Goal: Information Seeking & Learning: Learn about a topic

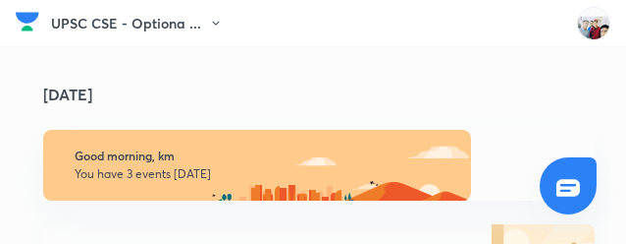
click at [119, 66] on div "[DATE]" at bounding box center [315, 78] width 599 height 63
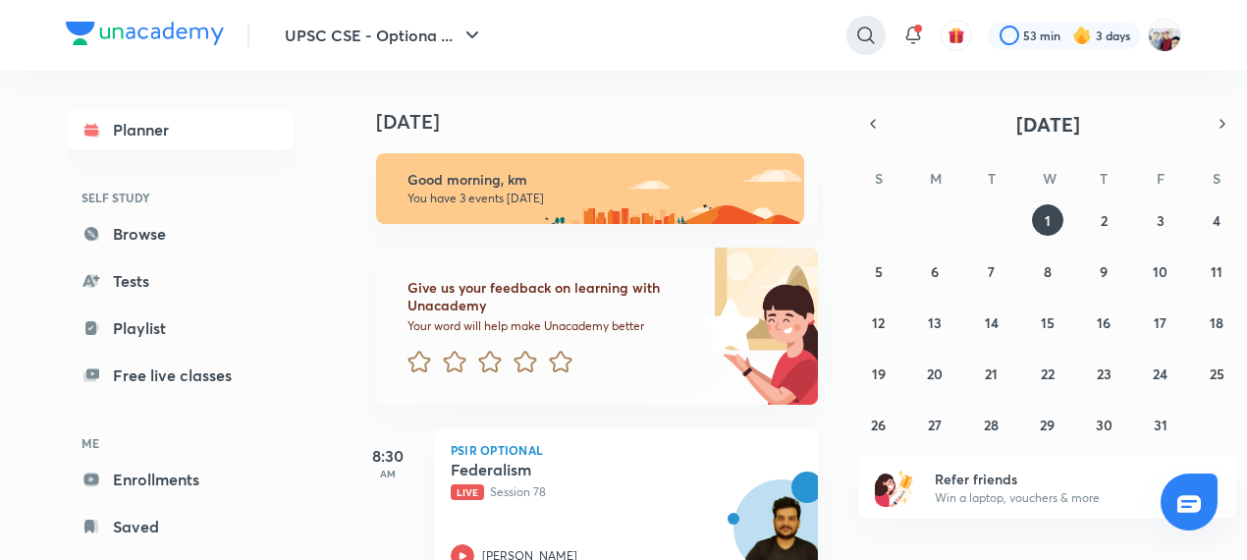
click at [625, 34] on icon at bounding box center [866, 36] width 24 height 24
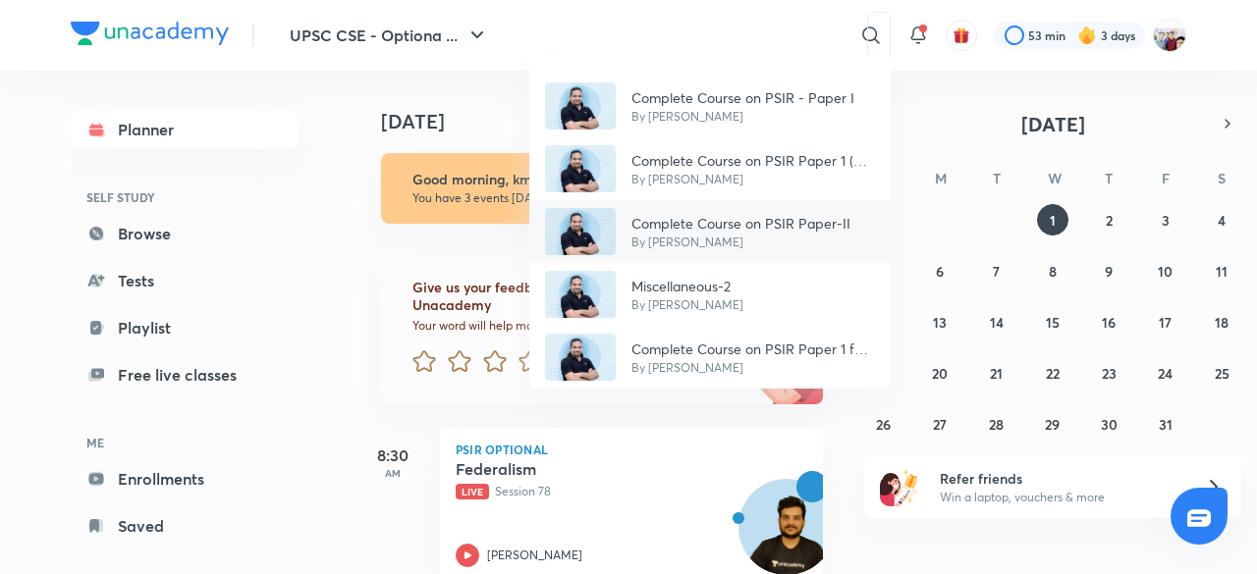
click at [625, 227] on p "Complete Course on PSIR Paper-II" at bounding box center [740, 223] width 219 height 21
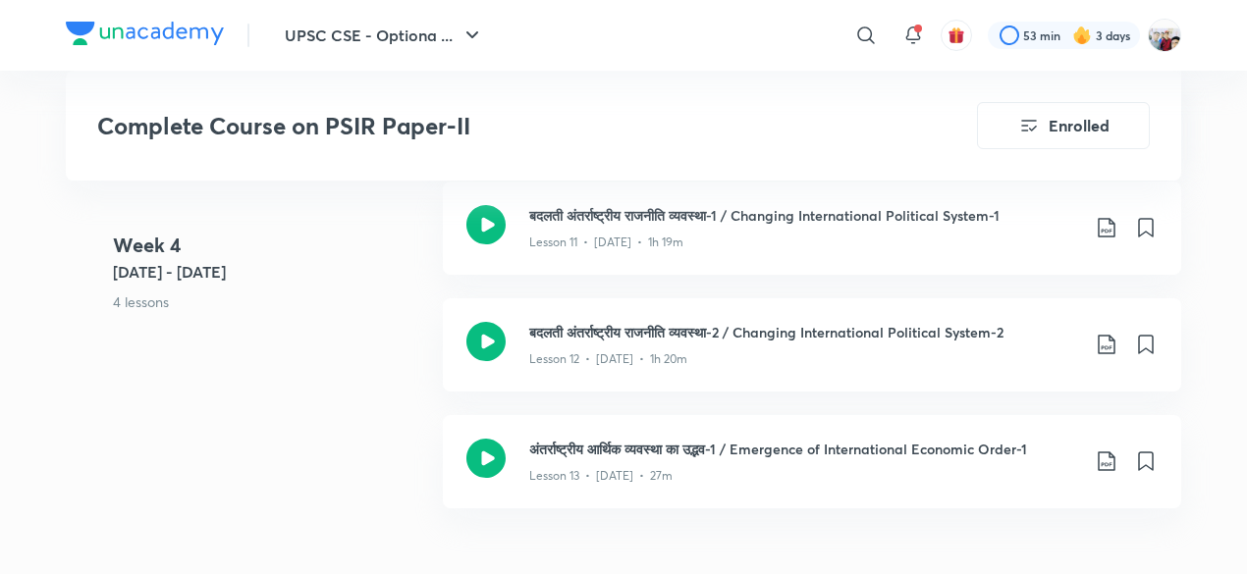
scroll to position [2317, 0]
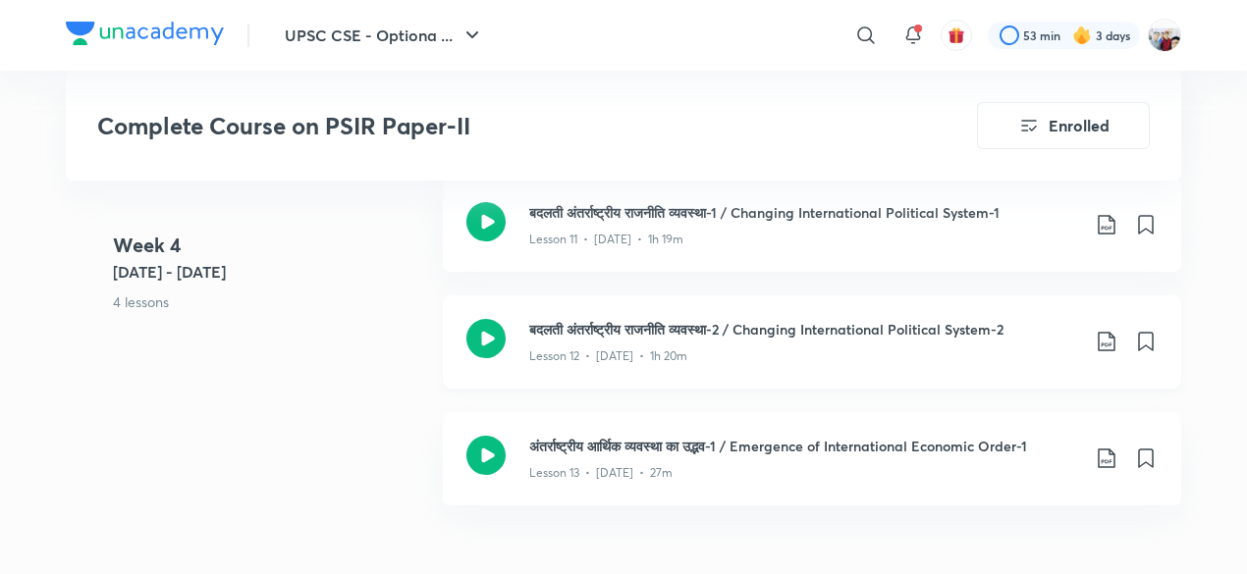
click at [625, 243] on div "Lesson 12 • [DATE] • 1h 20m" at bounding box center [804, 353] width 550 height 26
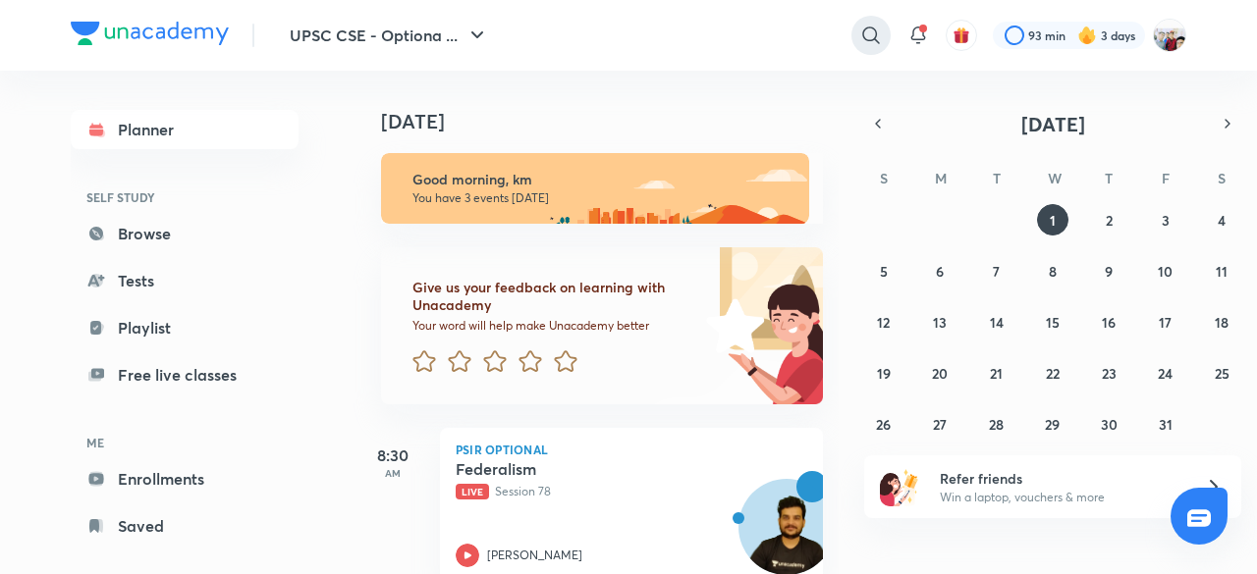
click at [867, 30] on icon at bounding box center [871, 36] width 24 height 24
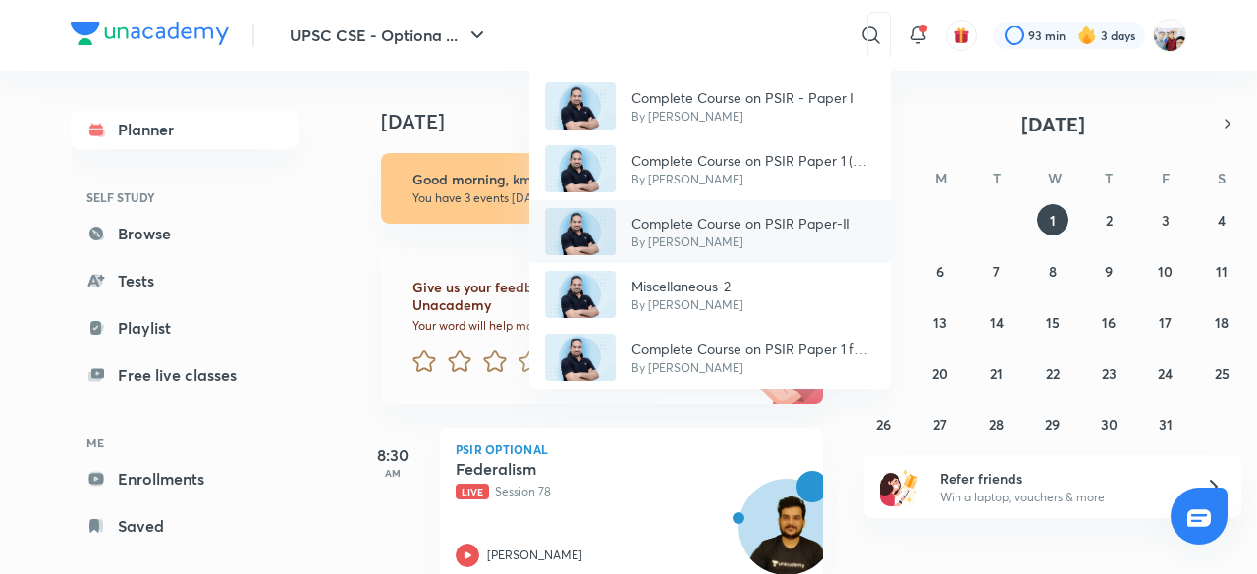
click at [784, 213] on p "Complete Course on PSIR Paper-II" at bounding box center [740, 223] width 219 height 21
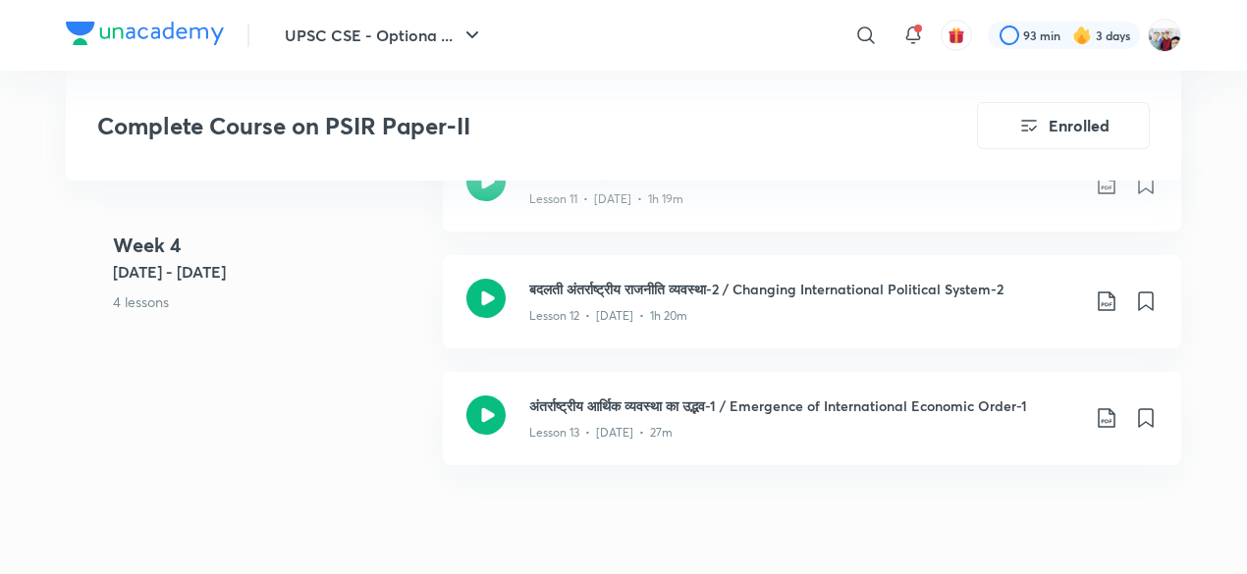
scroll to position [2357, 0]
click at [1104, 291] on icon at bounding box center [1107, 303] width 24 height 24
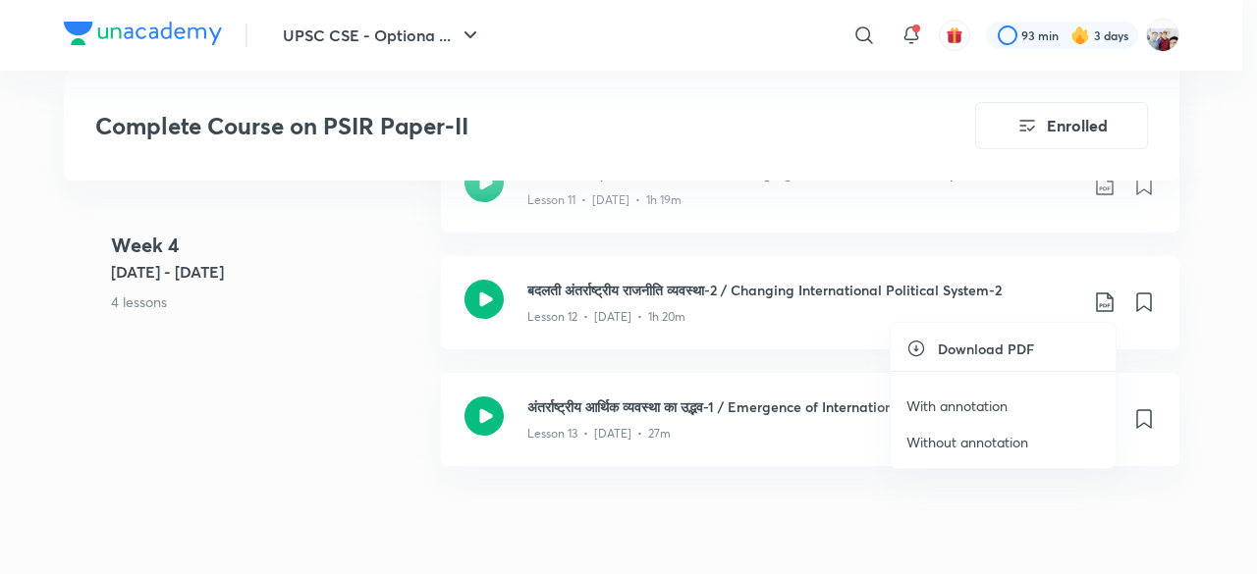
click at [1005, 398] on p "With annotation" at bounding box center [956, 406] width 101 height 21
